Goal: Manage account settings

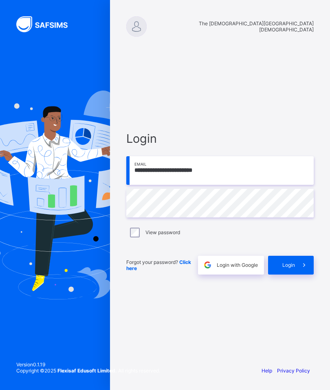
type input "**********"
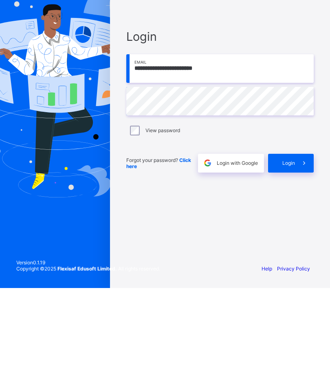
click at [292, 262] on span "Login" at bounding box center [289, 265] width 13 height 6
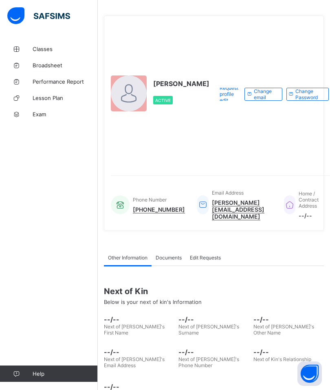
click at [315, 372] on button "Open asap" at bounding box center [310, 373] width 24 height 24
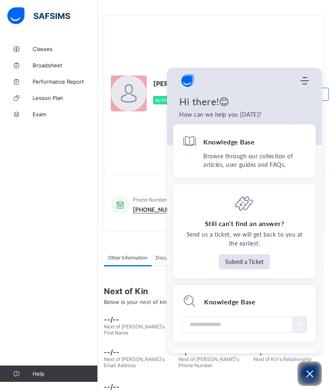
click at [273, 33] on div "Request profile edit Change email Change Password" at bounding box center [274, 93] width 120 height 143
click at [135, 65] on div "[PERSON_NAME] Active" at bounding box center [160, 93] width 99 height 143
click at [57, 197] on div "Classes Broadsheet Performance Report Lesson Plan Exam Help" at bounding box center [49, 211] width 98 height 357
click at [308, 80] on icon "Modules Menu" at bounding box center [305, 81] width 8 height 8
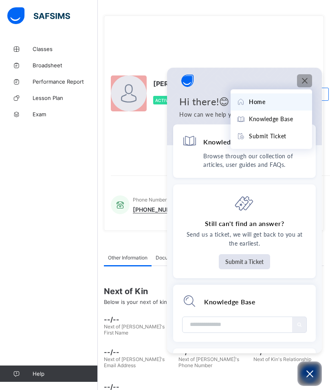
click at [269, 57] on div "Request profile edit Change email Change Password" at bounding box center [274, 93] width 120 height 143
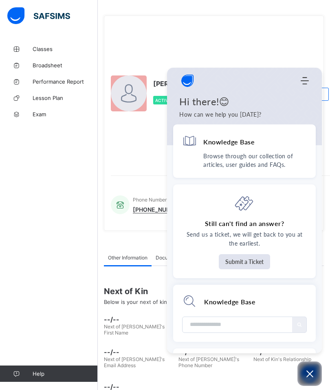
click at [141, 166] on div "[PERSON_NAME] Active" at bounding box center [160, 93] width 99 height 143
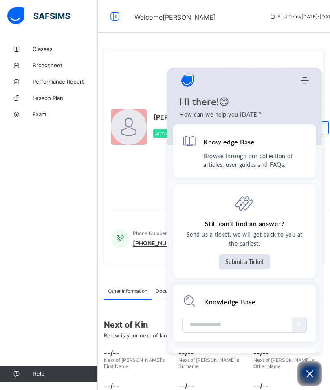
click at [310, 373] on icon "Open asap" at bounding box center [310, 373] width 7 height 7
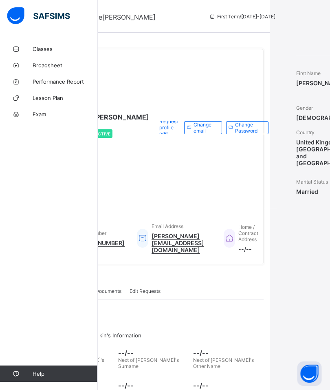
scroll to position [0, 166]
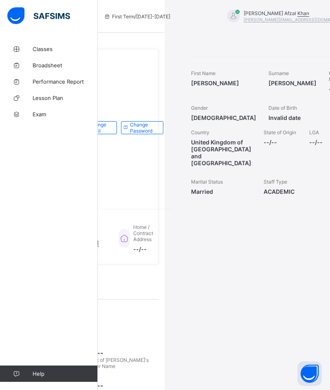
click at [219, 16] on div "[PERSON_NAME] [PERSON_NAME][EMAIL_ADDRESS][DOMAIN_NAME]" at bounding box center [293, 16] width 149 height 13
click at [133, 199] on div "Request profile edit Change email Change Password" at bounding box center [108, 127] width 120 height 143
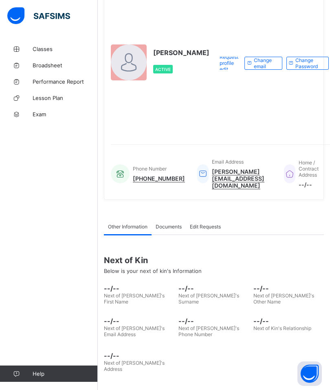
scroll to position [0, 0]
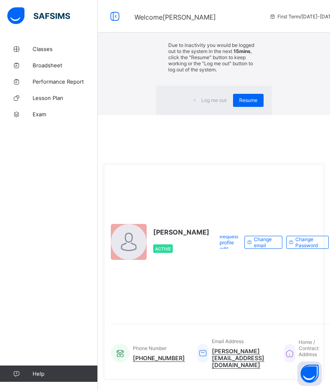
click at [239, 103] on span "Resume" at bounding box center [248, 100] width 18 height 6
